Goal: Navigation & Orientation: Find specific page/section

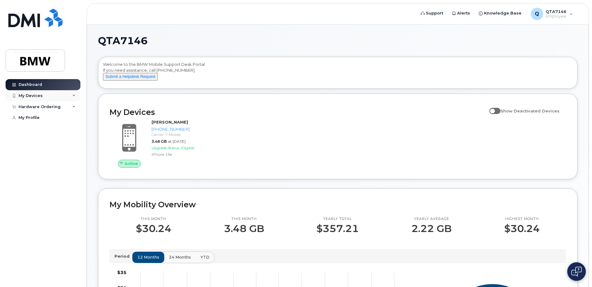
click at [33, 97] on div "My Devices" at bounding box center [31, 95] width 24 height 5
click at [19, 83] on div "Dashboard" at bounding box center [30, 84] width 23 height 5
click at [574, 16] on div "Q QTA7146 Employee" at bounding box center [551, 14] width 51 height 12
click at [437, 157] on div "Active Reginald Carter 864-631-7337 Carrier: T-Mobile 3.48 GB at Aug 01, 2025 U…" at bounding box center [338, 144] width 464 height 56
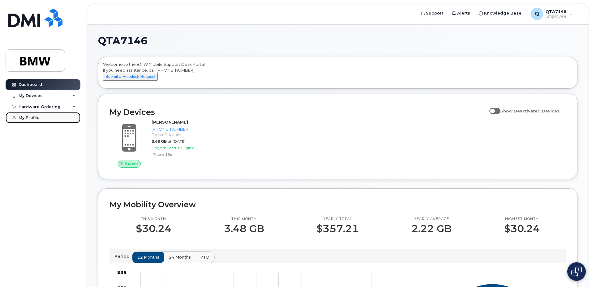
click at [23, 118] on div "My Profile" at bounding box center [29, 117] width 21 height 5
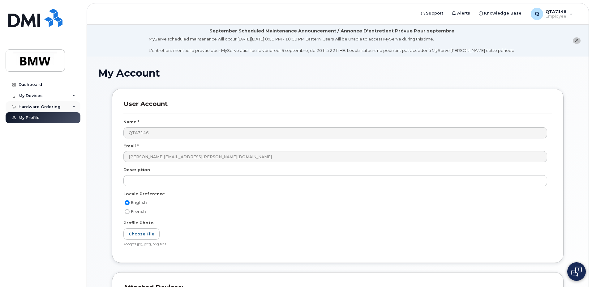
click at [47, 106] on div "Hardware Ordering" at bounding box center [40, 106] width 42 height 5
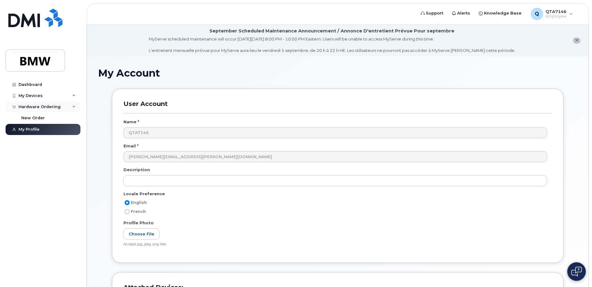
click at [42, 107] on div "Hardware Ordering" at bounding box center [40, 106] width 42 height 5
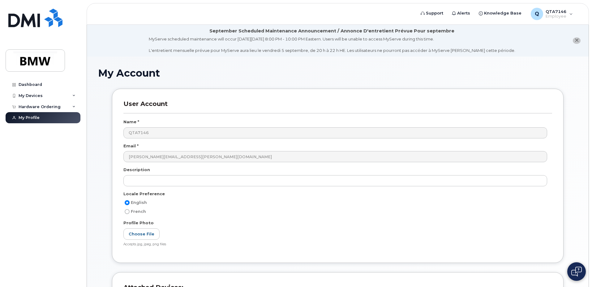
click at [575, 40] on icon "close notification" at bounding box center [576, 40] width 4 height 4
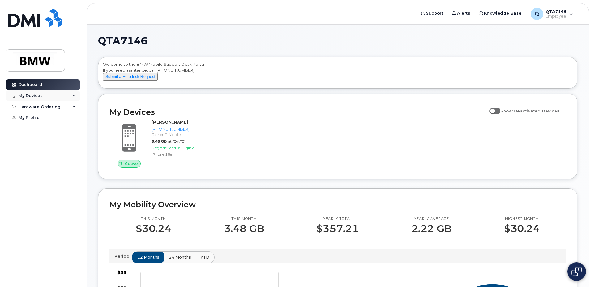
click at [24, 97] on div "My Devices" at bounding box center [31, 95] width 24 height 5
